Goal: Information Seeking & Learning: Learn about a topic

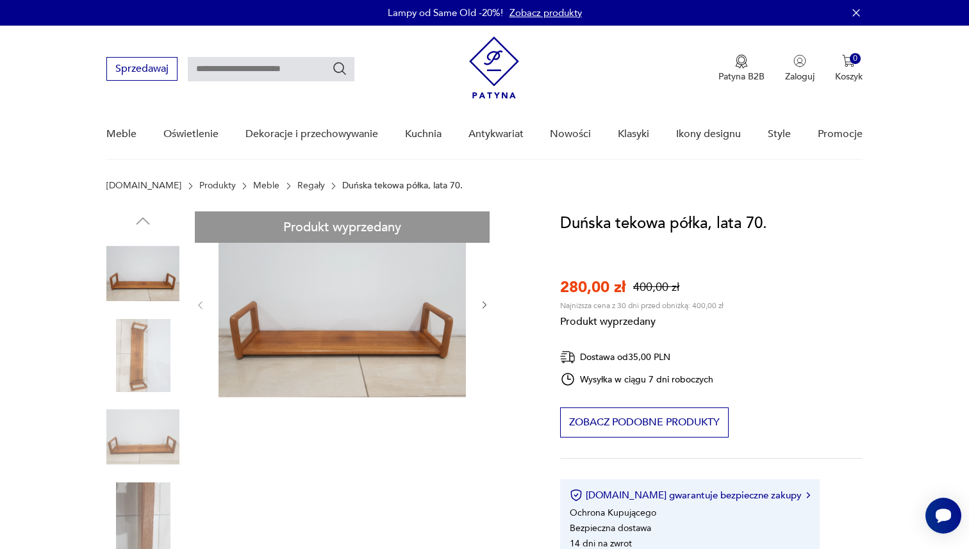
click at [297, 188] on link "Regały" at bounding box center [311, 186] width 28 height 10
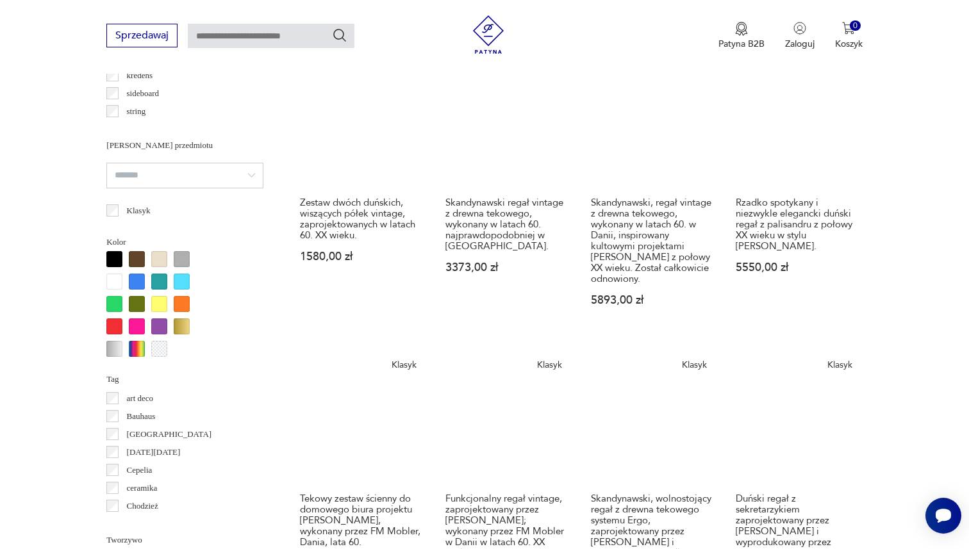
scroll to position [1250, 0]
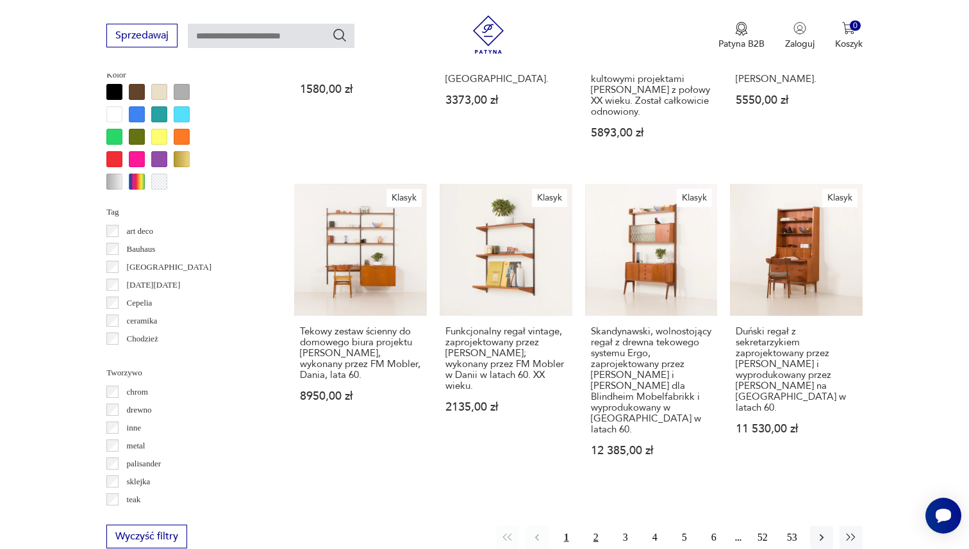
click at [599, 526] on button "2" at bounding box center [596, 537] width 23 height 23
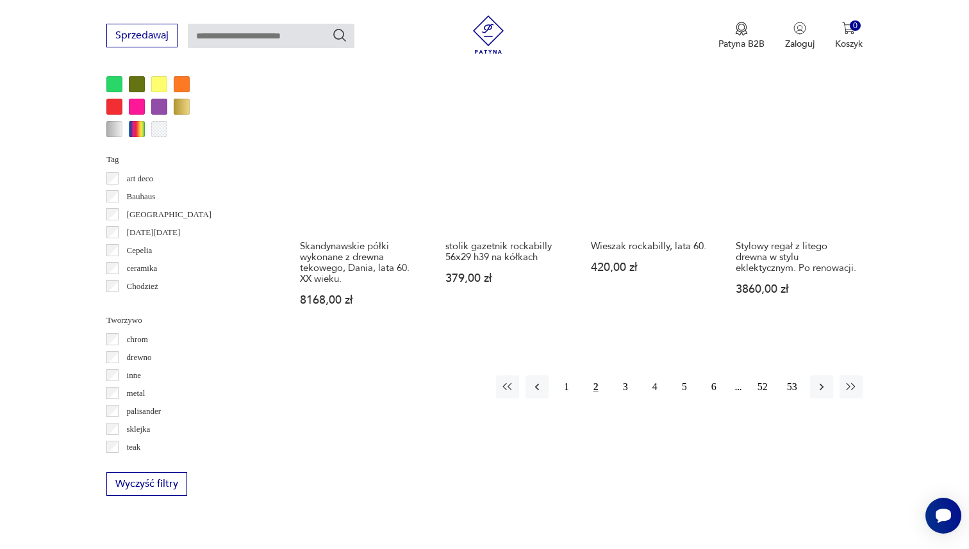
scroll to position [1325, 0]
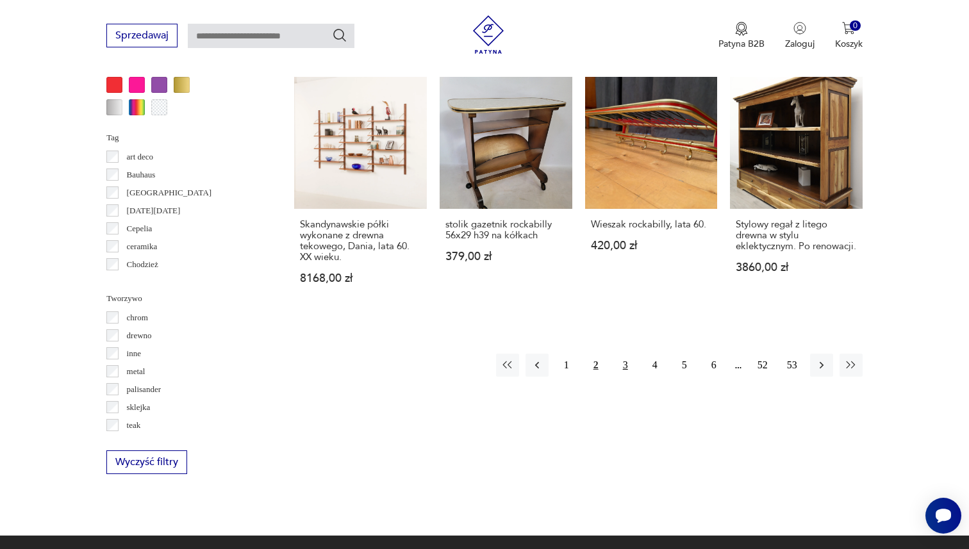
click at [616, 362] on button "3" at bounding box center [625, 365] width 23 height 23
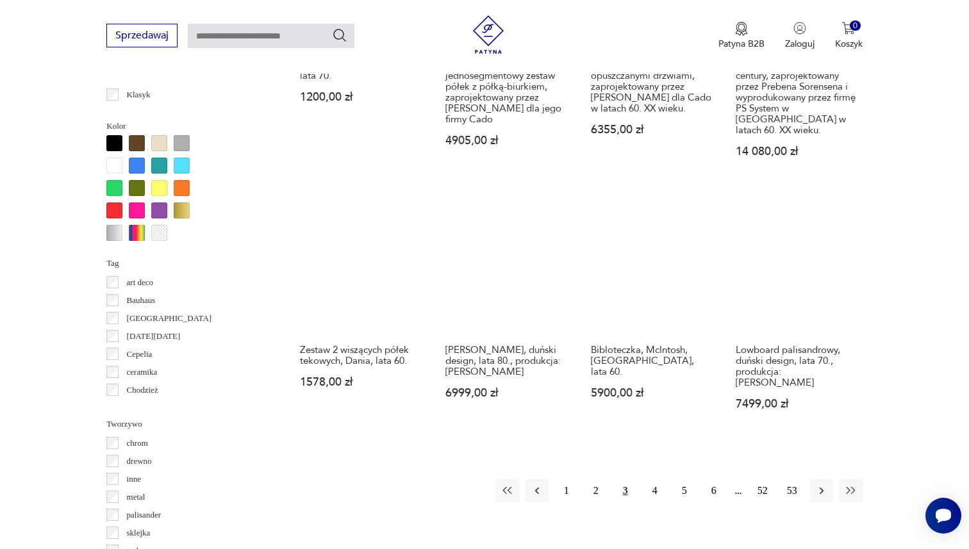
scroll to position [1228, 0]
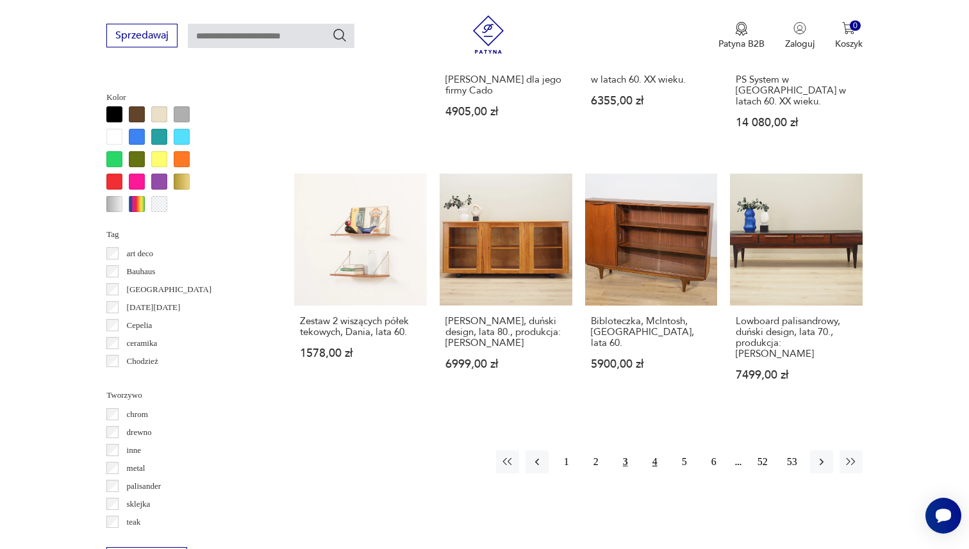
click at [654, 451] on button "4" at bounding box center [655, 462] width 23 height 23
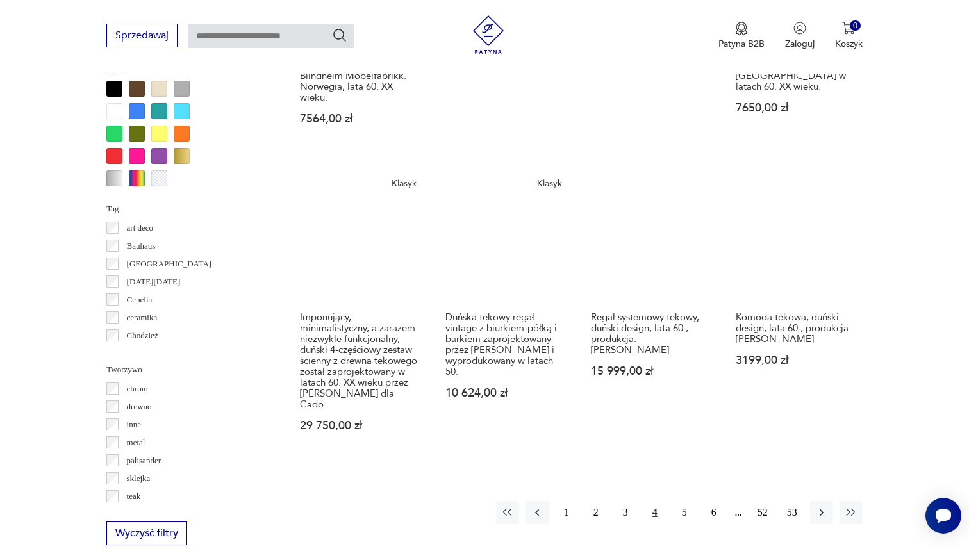
scroll to position [1300, 0]
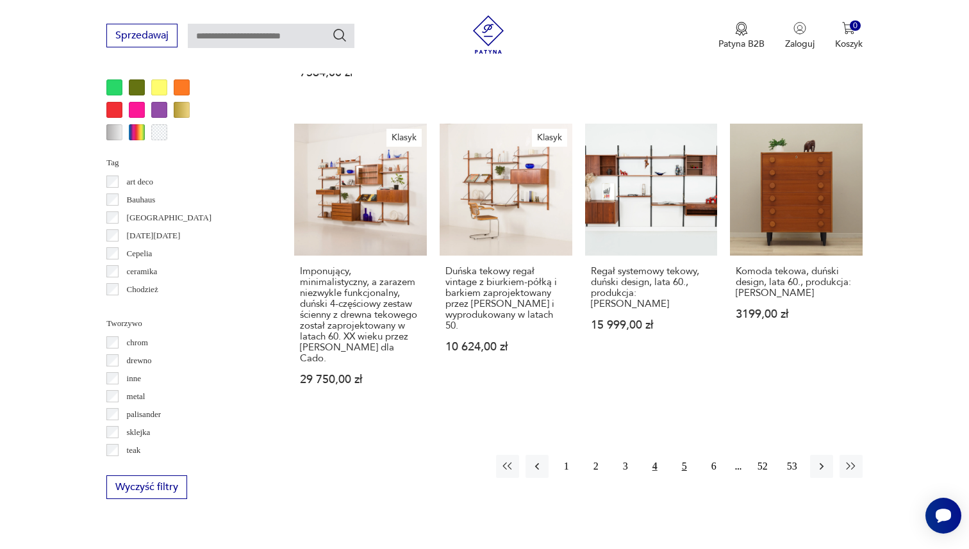
click at [682, 455] on button "5" at bounding box center [684, 466] width 23 height 23
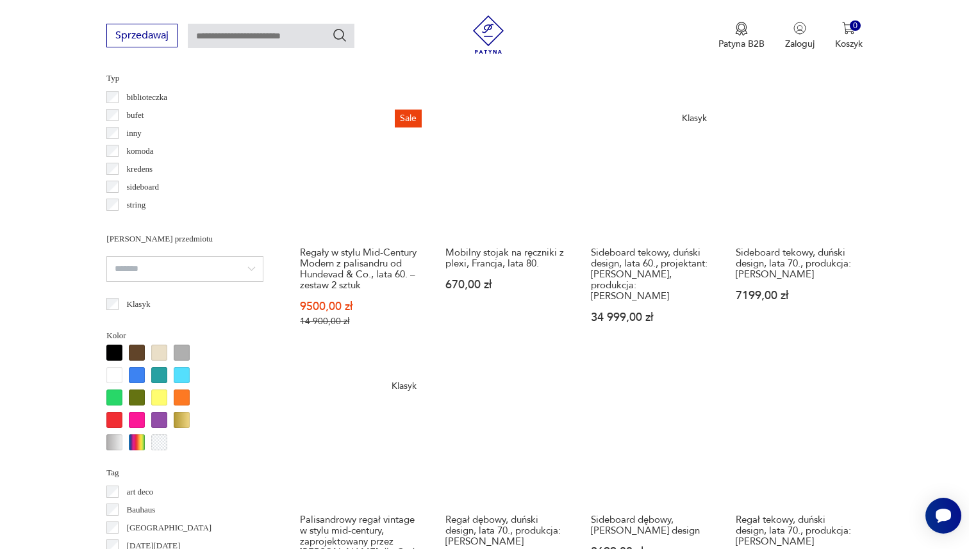
scroll to position [1148, 0]
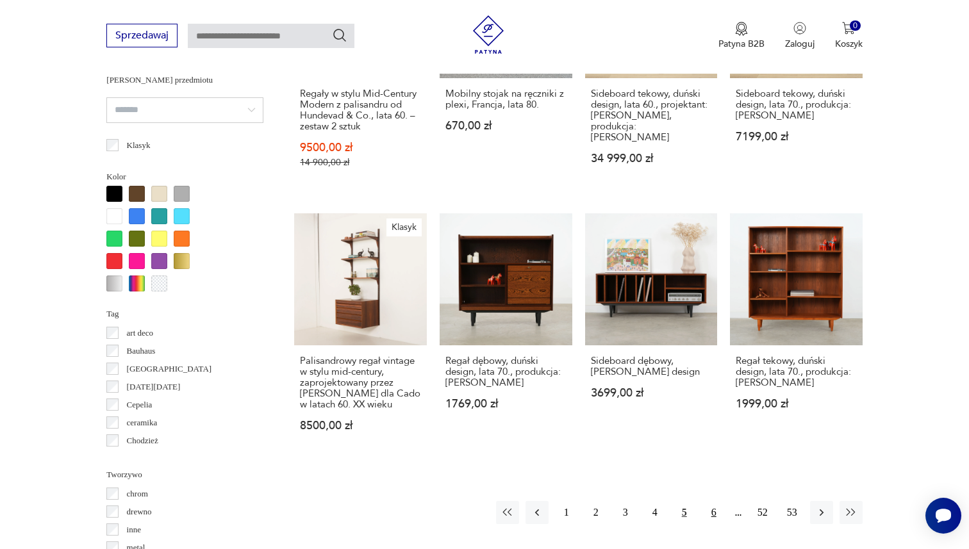
click at [707, 501] on button "6" at bounding box center [714, 512] width 23 height 23
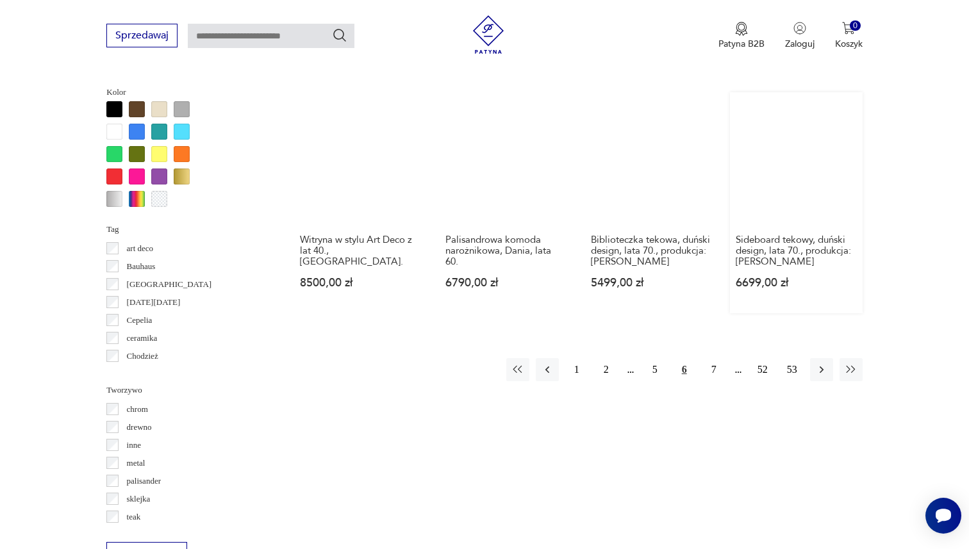
scroll to position [1257, 0]
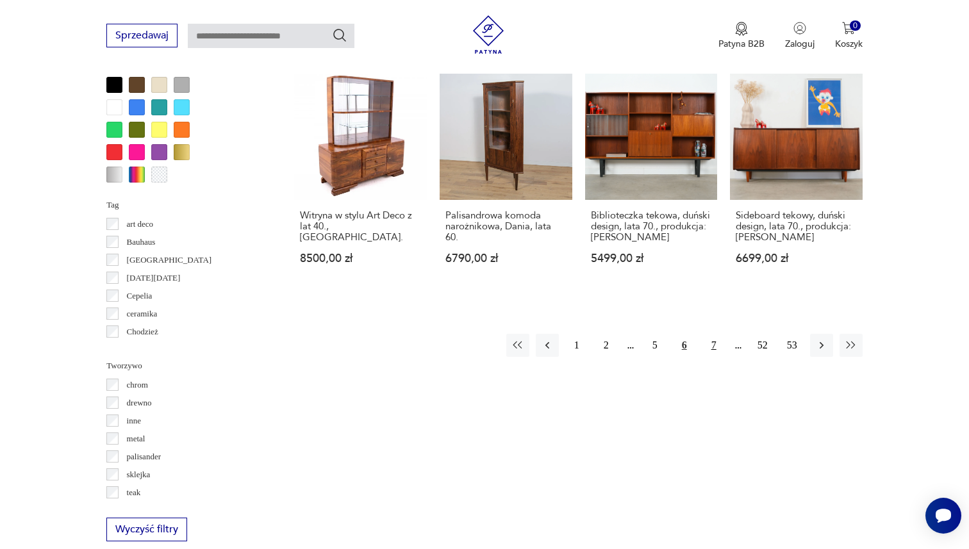
click at [705, 344] on button "7" at bounding box center [714, 345] width 23 height 23
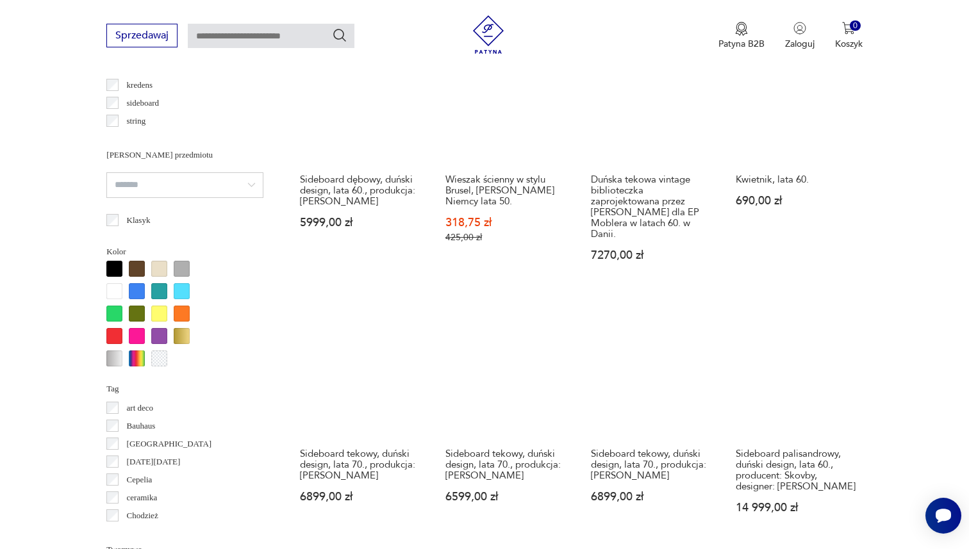
scroll to position [1344, 0]
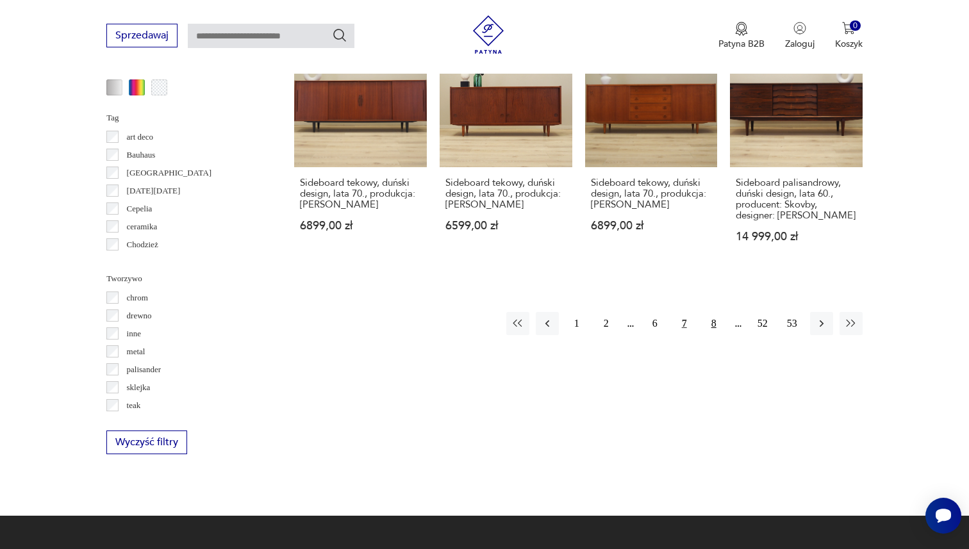
click at [714, 312] on button "8" at bounding box center [714, 323] width 23 height 23
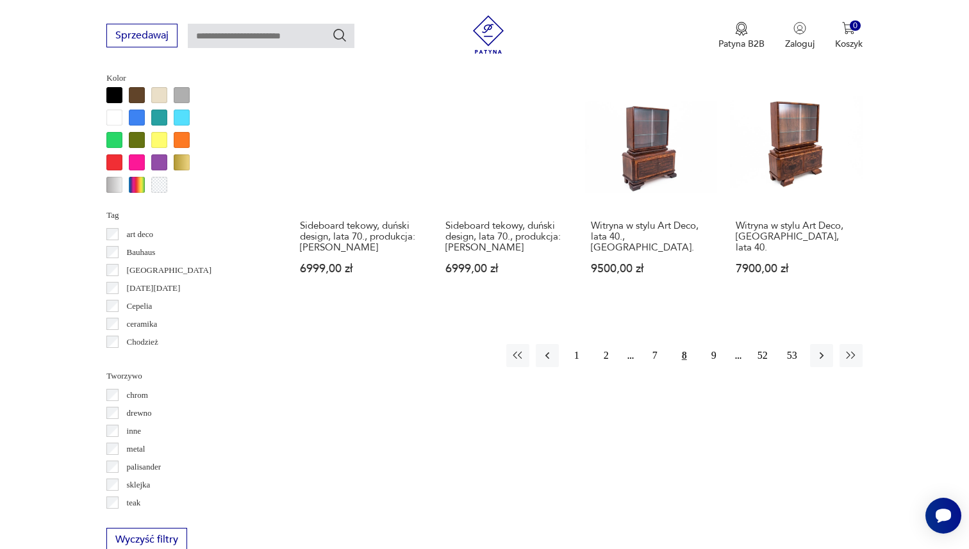
scroll to position [1232, 0]
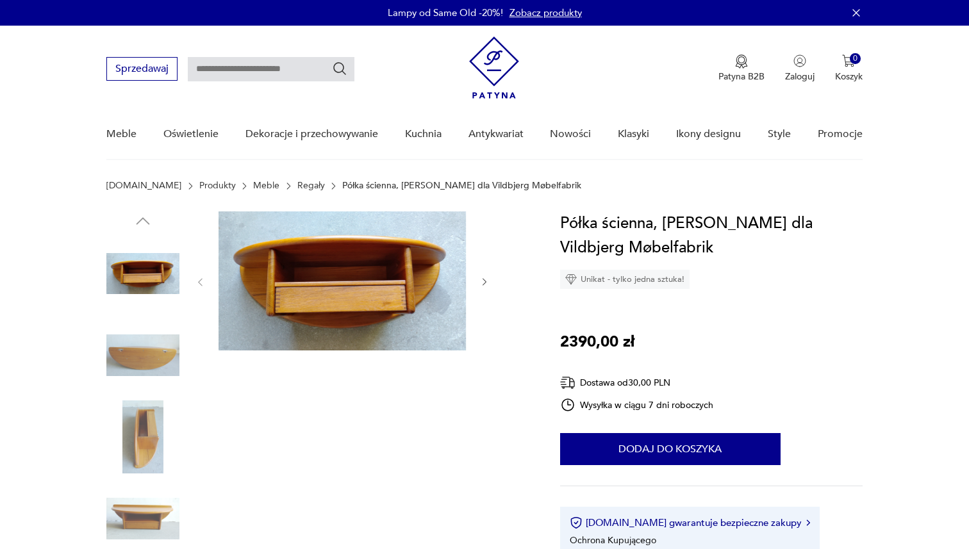
click at [128, 419] on img at bounding box center [142, 437] width 73 height 73
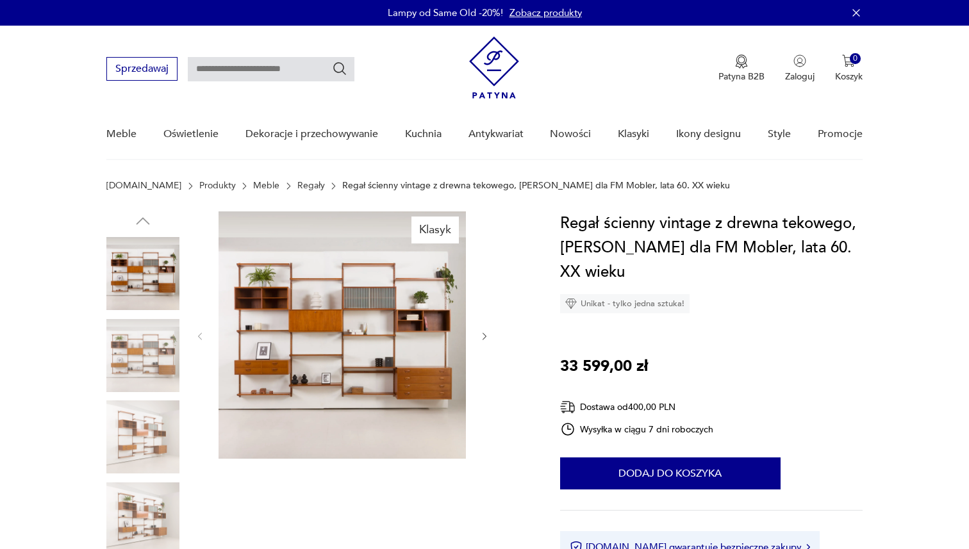
click at [155, 383] on img at bounding box center [142, 355] width 73 height 73
